Goal: Transaction & Acquisition: Purchase product/service

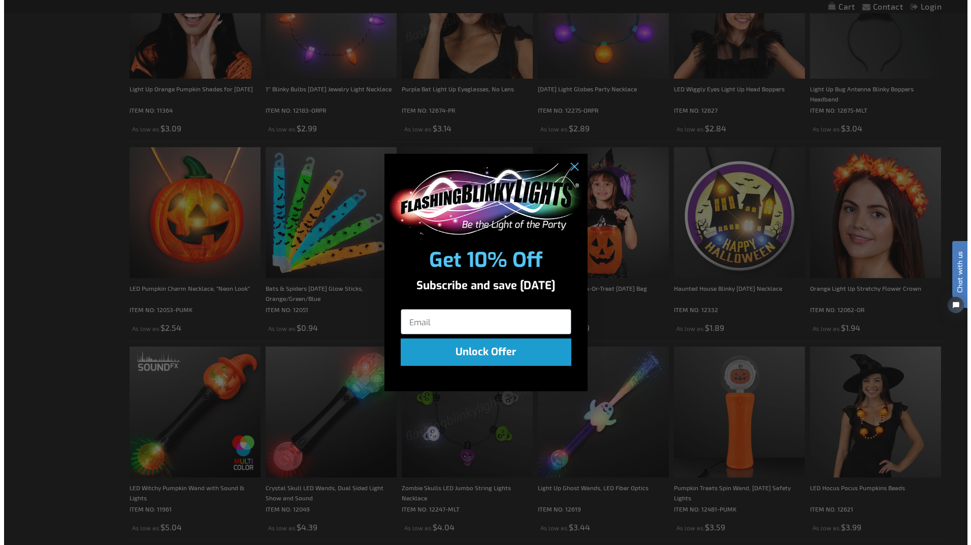
scroll to position [610, 0]
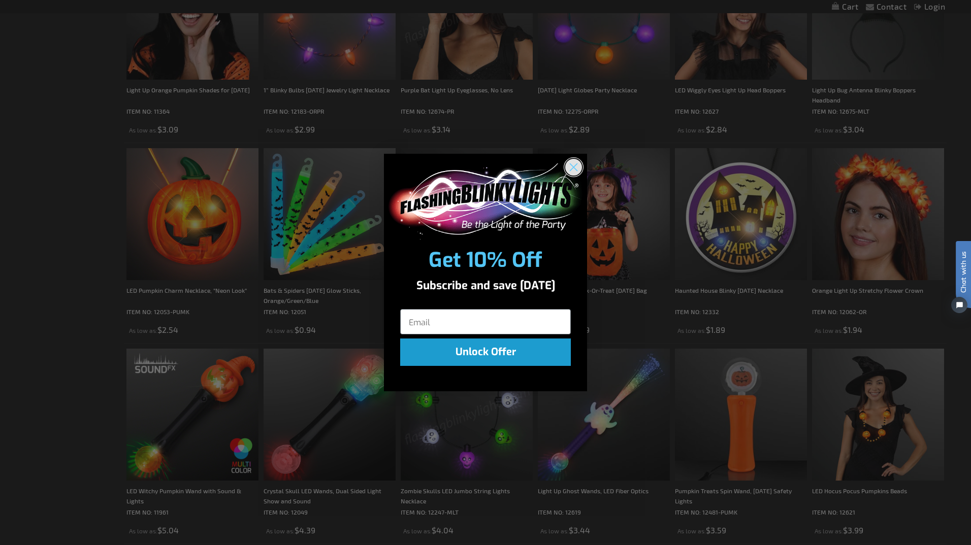
click at [571, 164] on circle "Close dialog" at bounding box center [573, 166] width 17 height 17
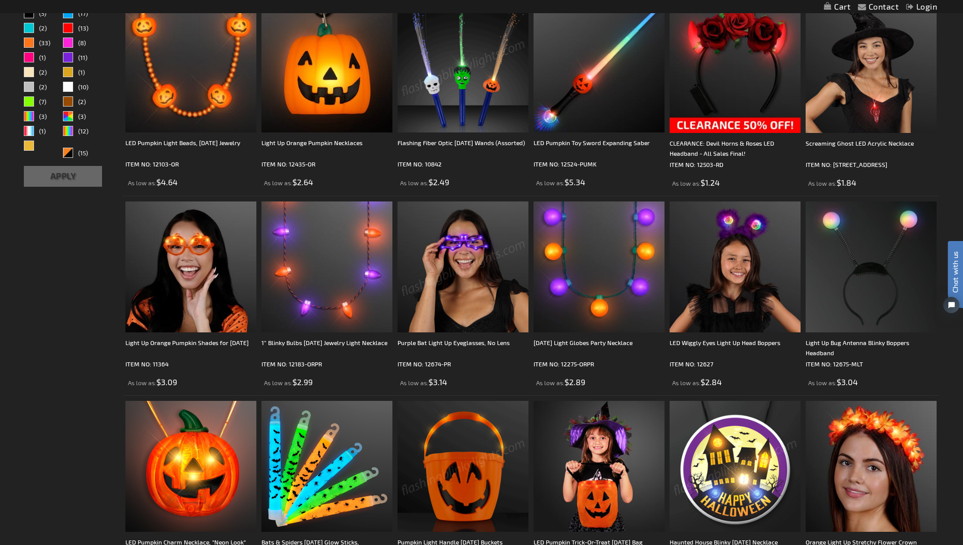
scroll to position [0, 0]
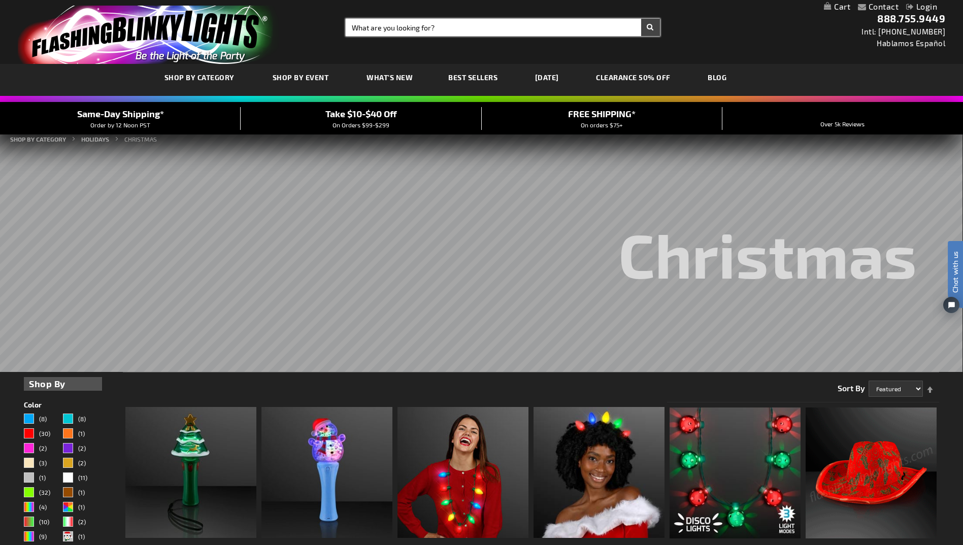
click at [463, 26] on input "Search" at bounding box center [503, 27] width 314 height 17
type input "candy cane"
click at [641, 19] on button "Search" at bounding box center [650, 27] width 19 height 17
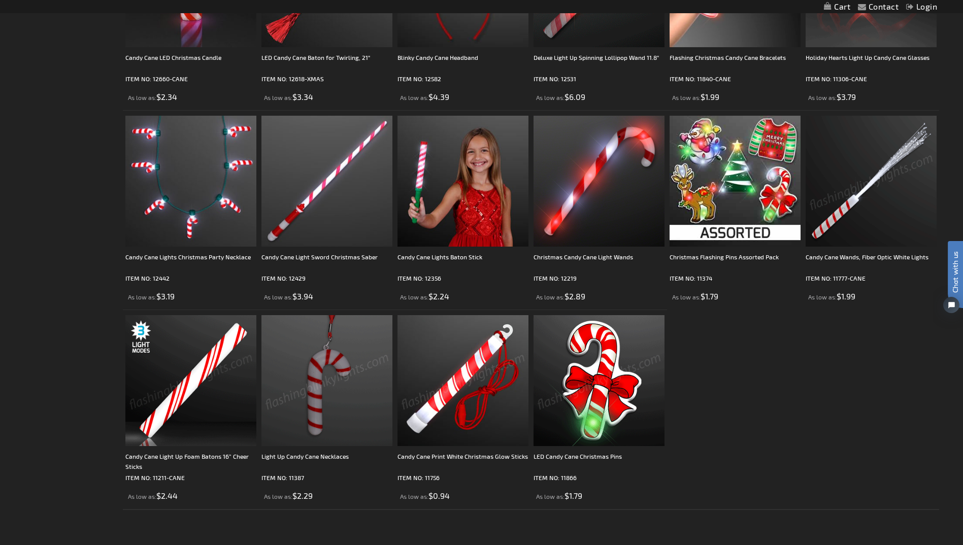
scroll to position [406, 0]
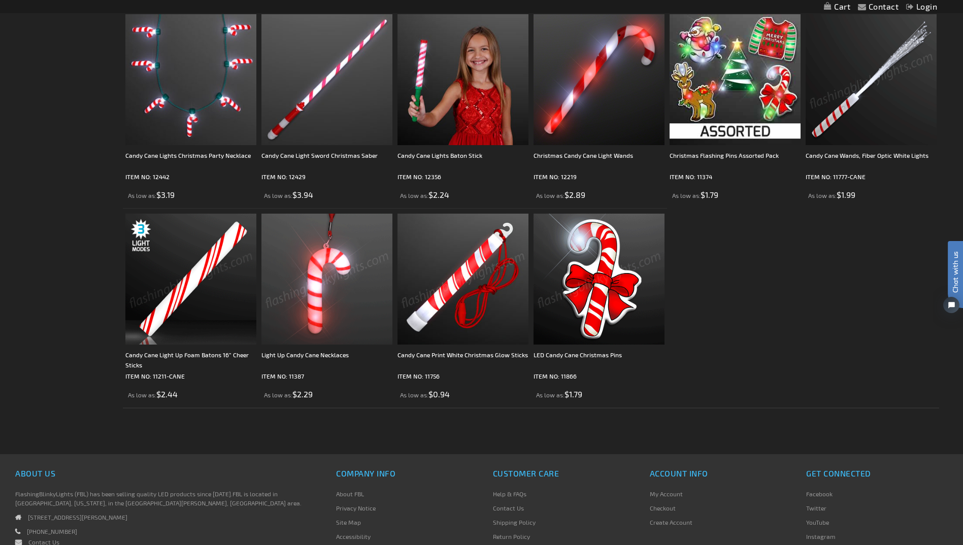
drag, startPoint x: 196, startPoint y: 299, endPoint x: 305, endPoint y: 297, distance: 109.7
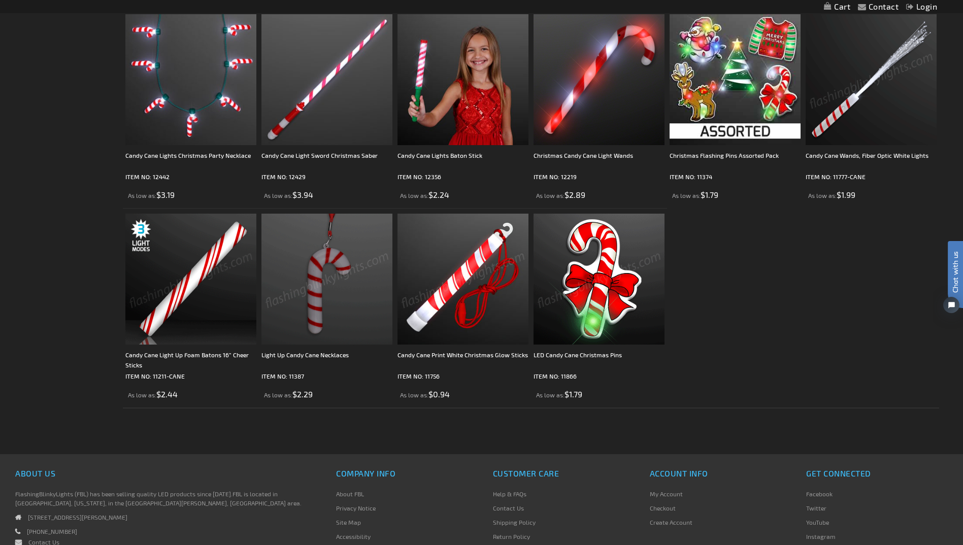
click at [196, 299] on img at bounding box center [190, 279] width 131 height 131
